Goal: Task Accomplishment & Management: Use online tool/utility

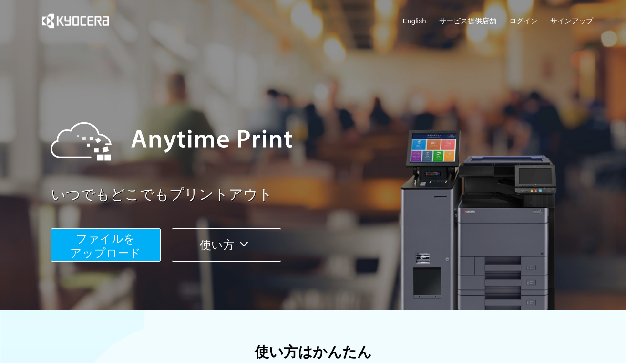
scroll to position [95, 0]
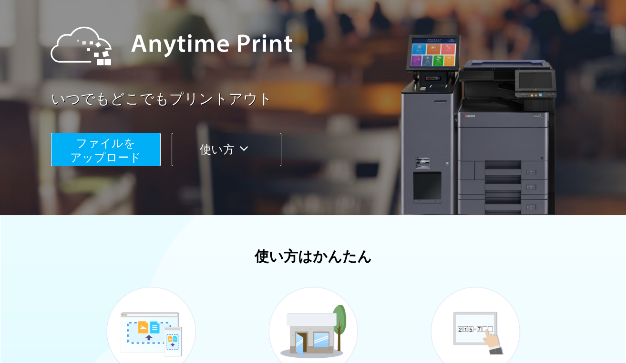
click at [103, 177] on div "いつでもどこでもプリントアウト ファイルを ​​アップロード 使い方" at bounding box center [313, 84] width 573 height 267
click at [103, 163] on span "ファイルを ​​アップロード" at bounding box center [105, 149] width 71 height 27
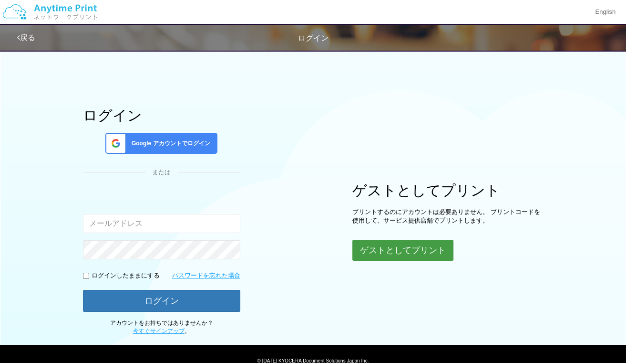
click at [426, 251] on button "ゲストとしてプリント" at bounding box center [403, 250] width 101 height 21
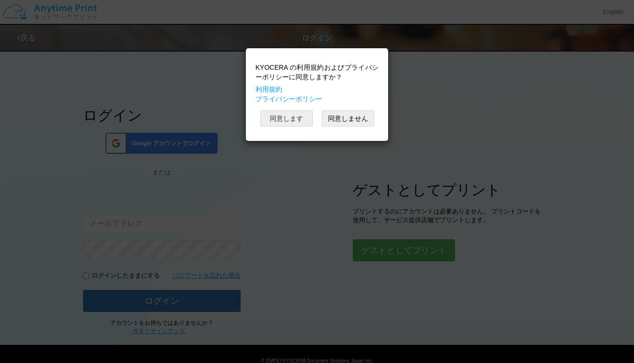
click at [303, 118] on button "同意します" at bounding box center [286, 118] width 52 height 16
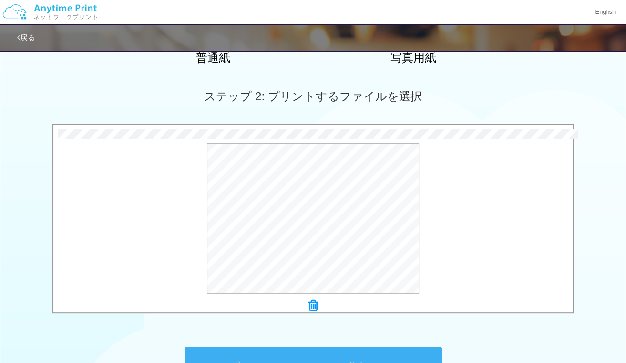
scroll to position [363, 0]
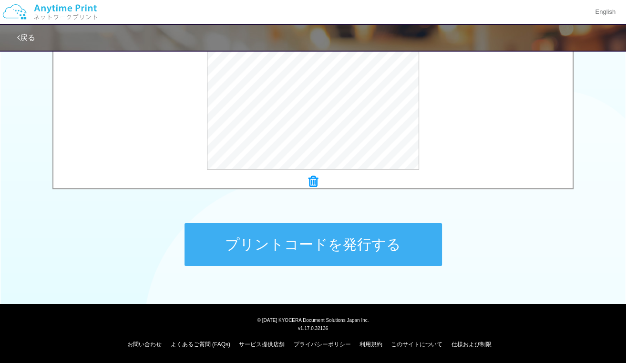
click at [250, 229] on button "プリントコードを発行する" at bounding box center [314, 244] width 258 height 43
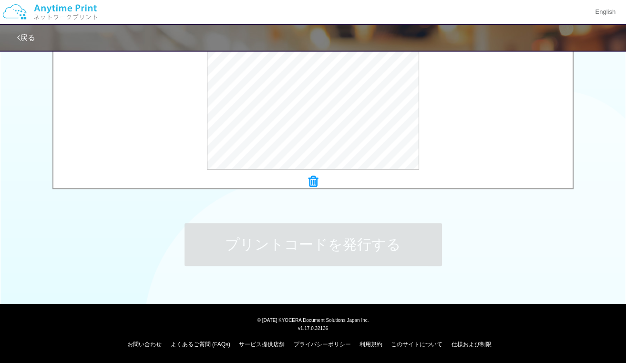
scroll to position [0, 0]
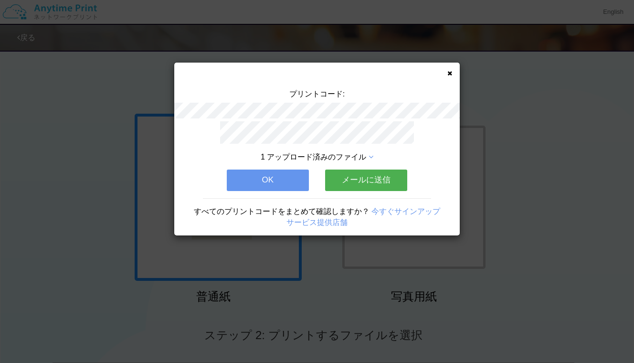
click at [448, 73] on icon at bounding box center [449, 73] width 5 height 6
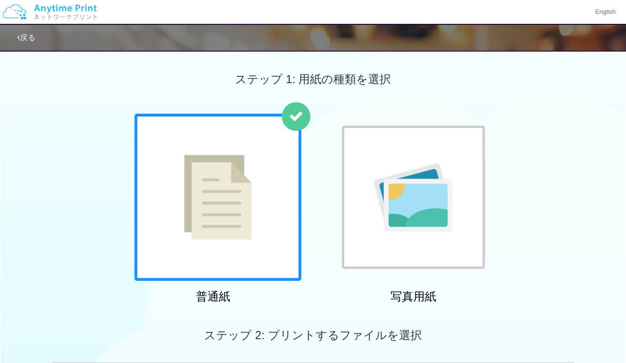
click at [477, 136] on div at bounding box center [413, 196] width 143 height 143
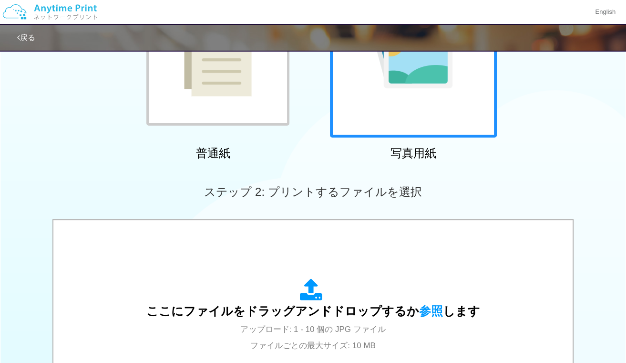
click at [201, 74] on img at bounding box center [218, 53] width 68 height 85
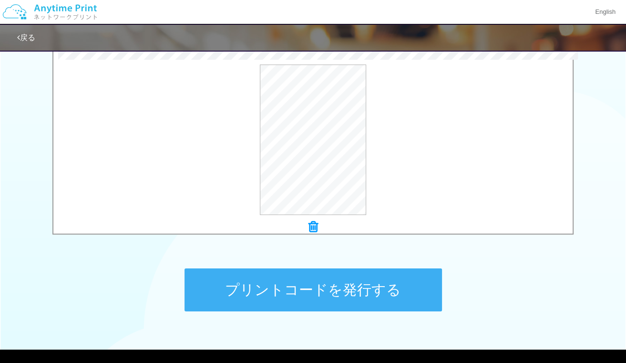
scroll to position [334, 0]
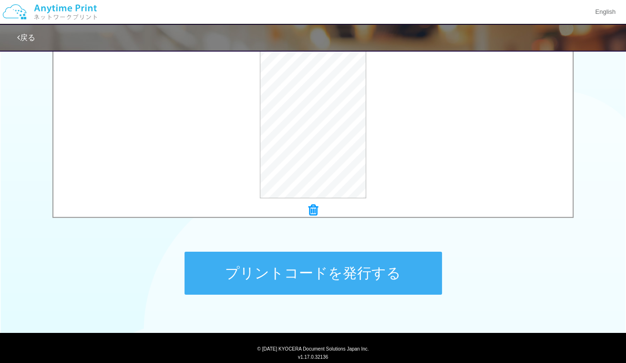
click at [300, 272] on button "プリントコードを発行する" at bounding box center [314, 272] width 258 height 43
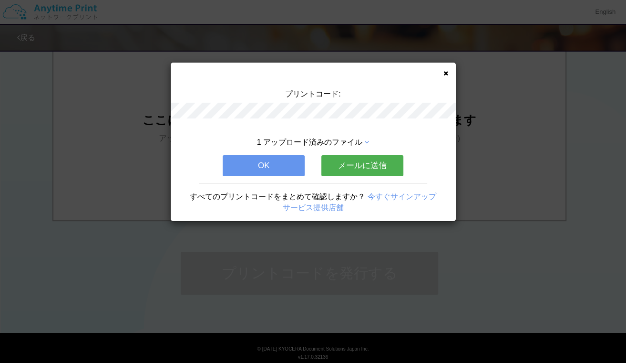
scroll to position [0, 0]
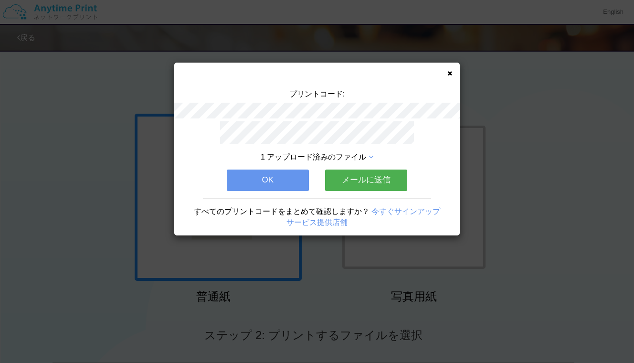
click at [448, 74] on icon at bounding box center [449, 73] width 5 height 6
